Goal: Task Accomplishment & Management: Use online tool/utility

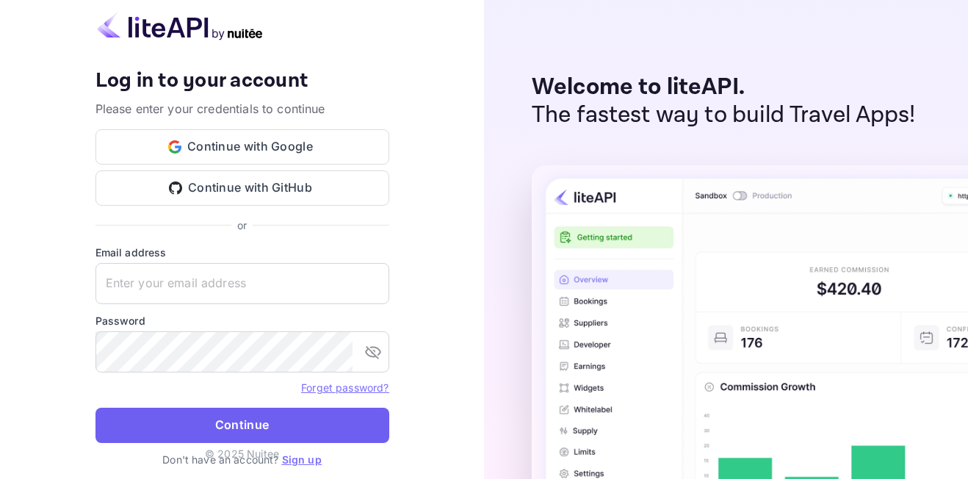
type input "[EMAIL_ADDRESS][DOMAIN_NAME]"
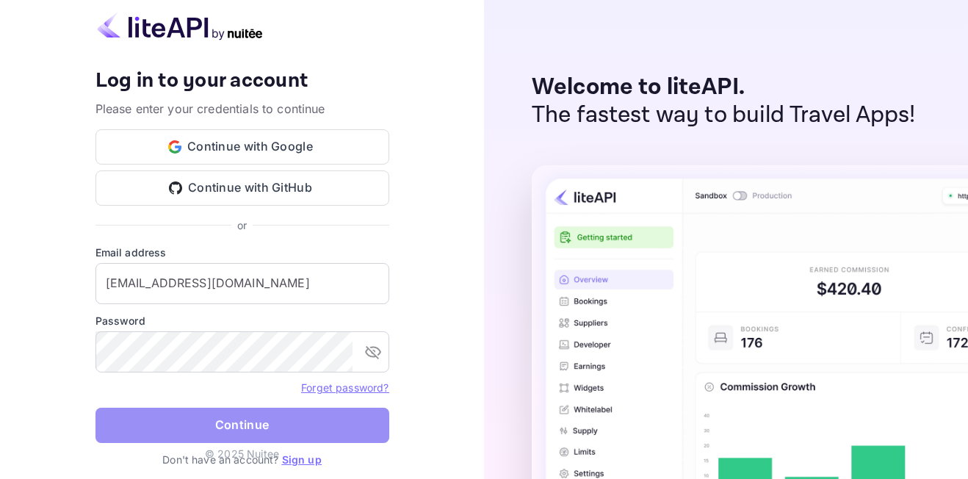
click at [146, 422] on button "Continue" at bounding box center [243, 425] width 294 height 35
